Goal: Task Accomplishment & Management: Manage account settings

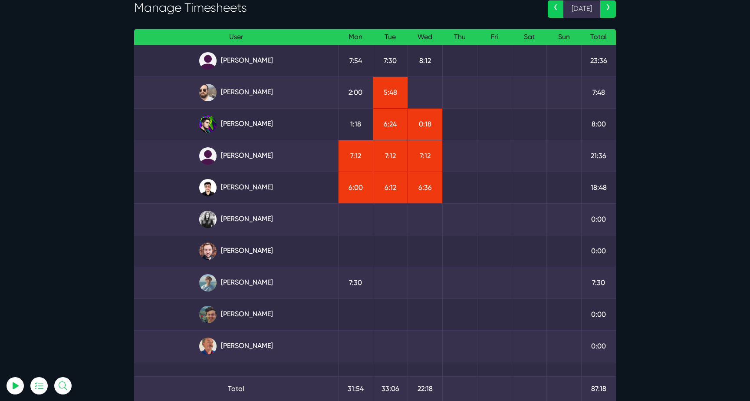
scroll to position [54, 0]
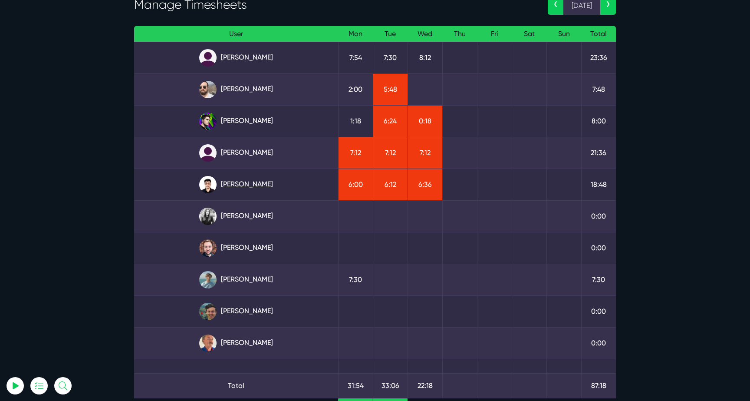
type input "[EMAIL_ADDRESS][DOMAIN_NAME]"
click at [247, 180] on link "Kevin Abelgas" at bounding box center [236, 184] width 190 height 17
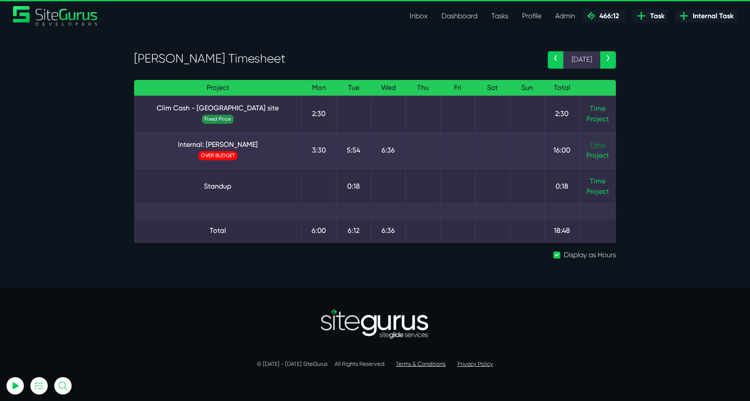
click at [592, 146] on link "Time" at bounding box center [598, 145] width 16 height 8
